Goal: Transaction & Acquisition: Download file/media

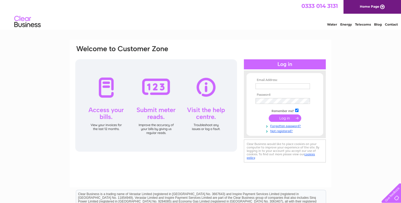
type input "[EMAIL_ADDRESS][DOMAIN_NAME]"
click at [293, 117] on input "submit" at bounding box center [284, 118] width 32 height 7
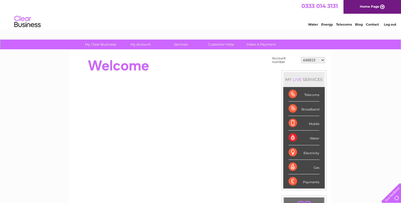
click at [314, 60] on select "448815 973357 1153326 30278378 30280434 30292905 30294376 30300749 30301071 303…" at bounding box center [313, 60] width 24 height 6
select select "30316013"
click at [301, 57] on select "448815 973357 1153326 30278378 30280434 30292905 30294376 30300749 30301071 303…" at bounding box center [313, 60] width 24 height 6
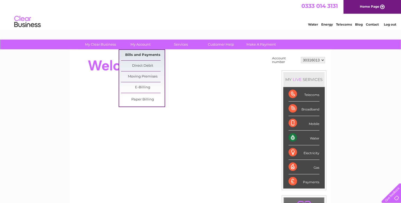
click at [141, 54] on link "Bills and Payments" at bounding box center [143, 55] width 44 height 11
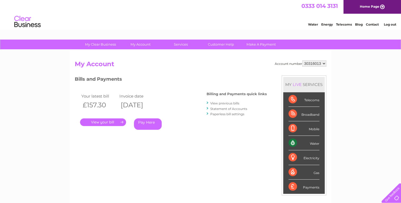
click at [221, 102] on link "View previous bills" at bounding box center [224, 103] width 29 height 4
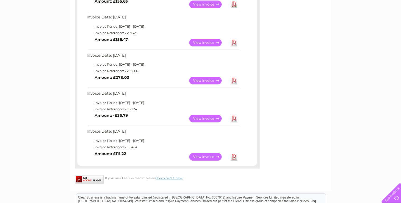
scroll to position [169, 0]
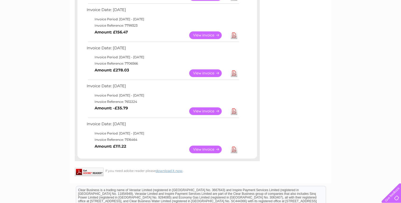
click at [207, 150] on link "View" at bounding box center [208, 150] width 39 height 8
click at [232, 149] on link "Download" at bounding box center [233, 150] width 7 height 8
click at [234, 111] on link "Download" at bounding box center [233, 111] width 7 height 8
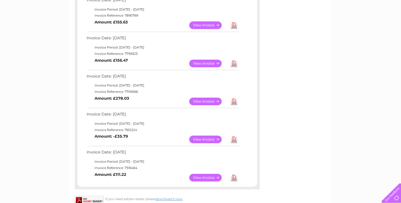
scroll to position [148, 0]
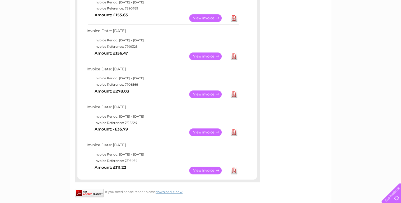
click at [233, 94] on link "Download" at bounding box center [233, 95] width 7 height 8
click at [232, 55] on link "Download" at bounding box center [233, 57] width 7 height 8
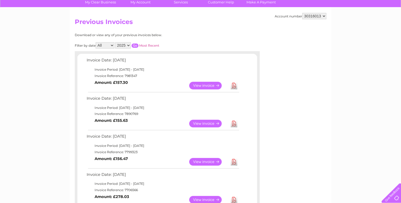
scroll to position [42, 0]
click at [234, 125] on link "Download" at bounding box center [233, 124] width 7 height 8
